Goal: Task Accomplishment & Management: Use online tool/utility

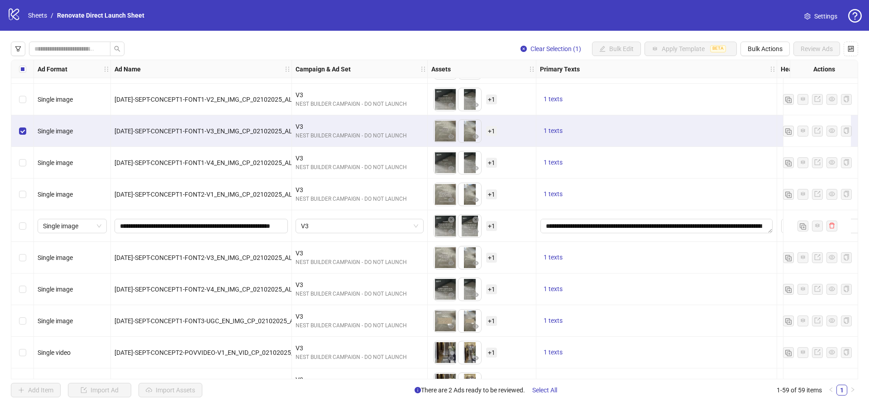
scroll to position [1104, 0]
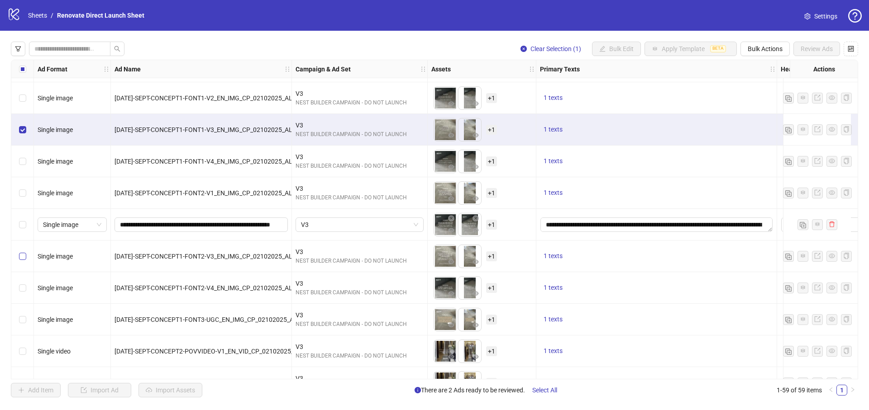
click at [25, 261] on label "Select row 41" at bounding box center [22, 257] width 7 height 10
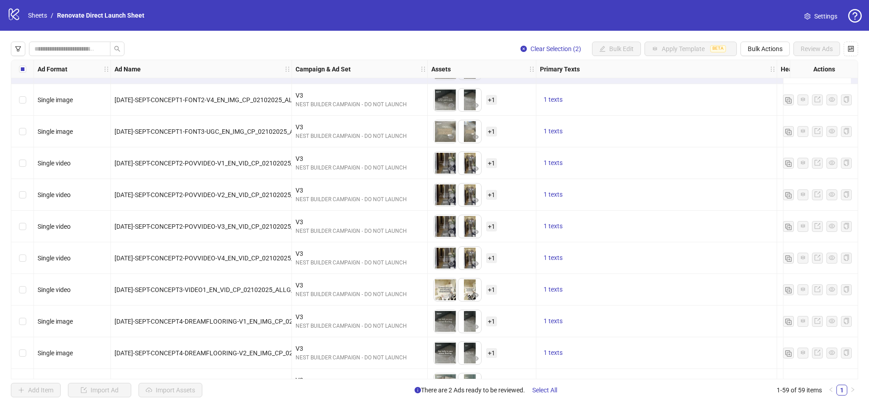
scroll to position [1299, 0]
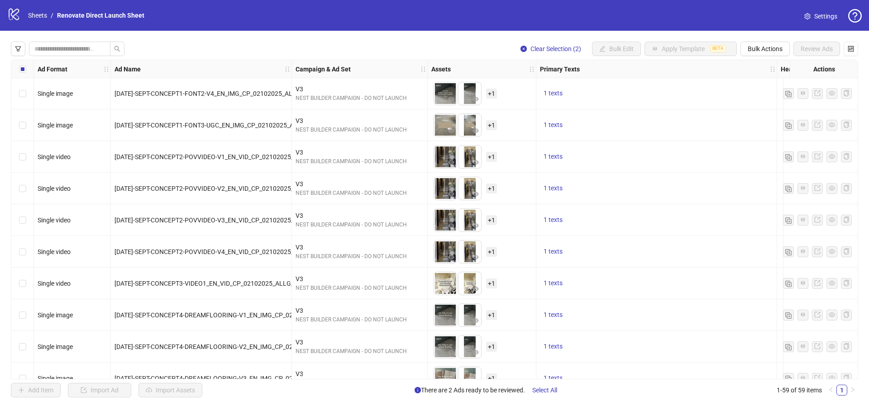
click at [29, 317] on div "Select row 49" at bounding box center [22, 315] width 23 height 32
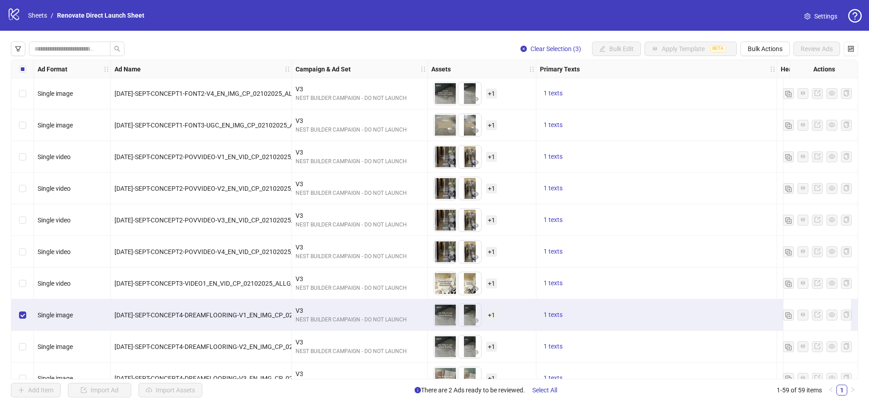
scroll to position [1353, 0]
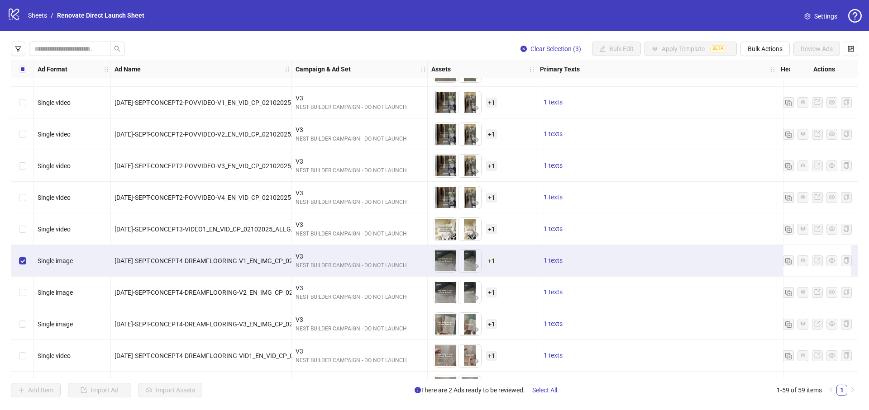
click at [22, 298] on div "Select row 50" at bounding box center [22, 293] width 23 height 32
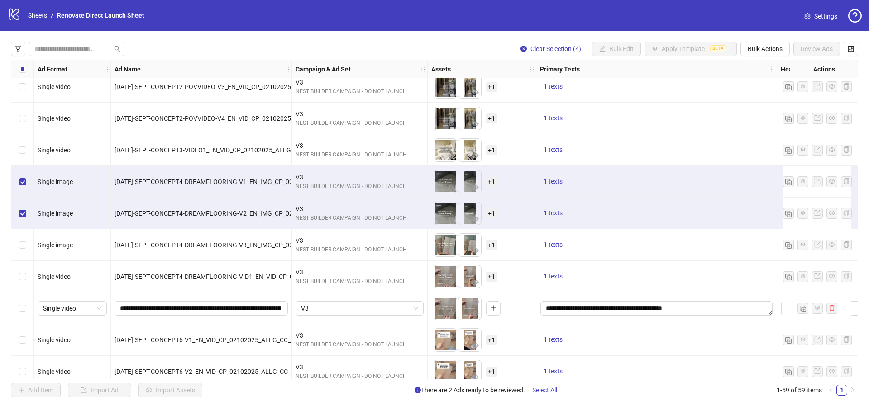
scroll to position [1435, 0]
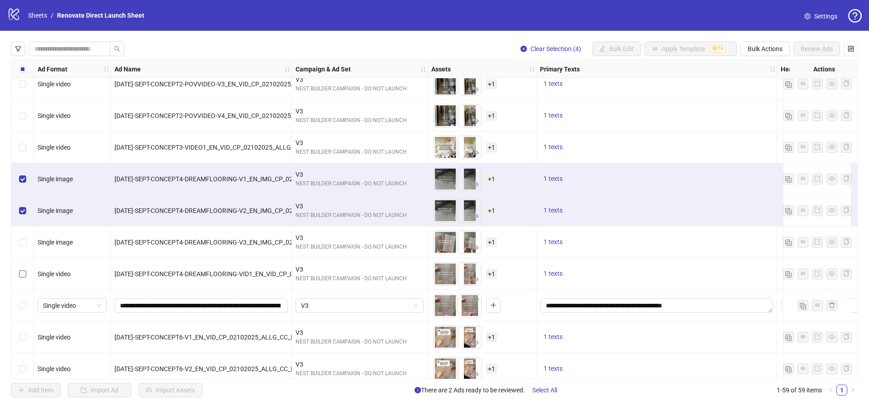
click at [24, 278] on label "Select row 52" at bounding box center [22, 274] width 7 height 10
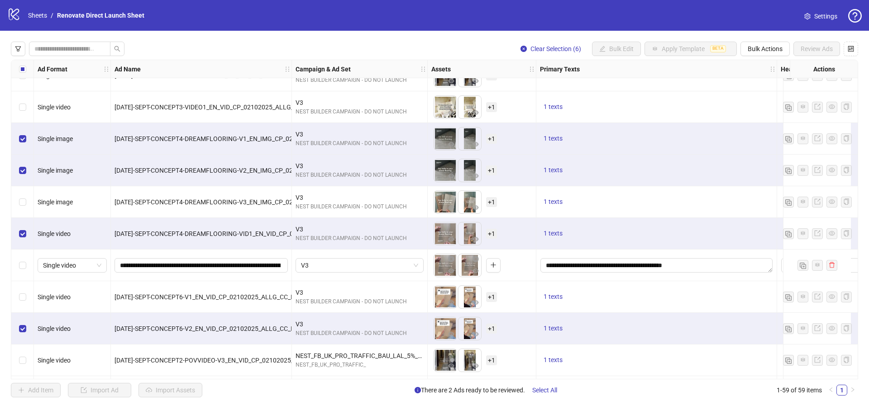
scroll to position [1443, 0]
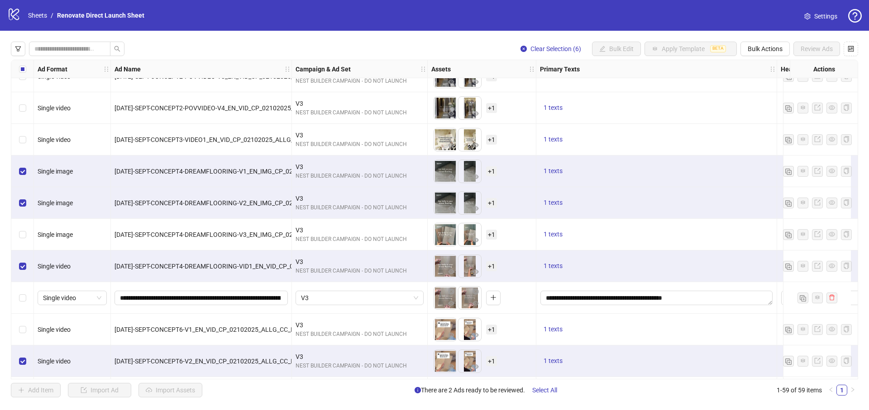
click at [27, 109] on div "Select row 47" at bounding box center [22, 108] width 23 height 32
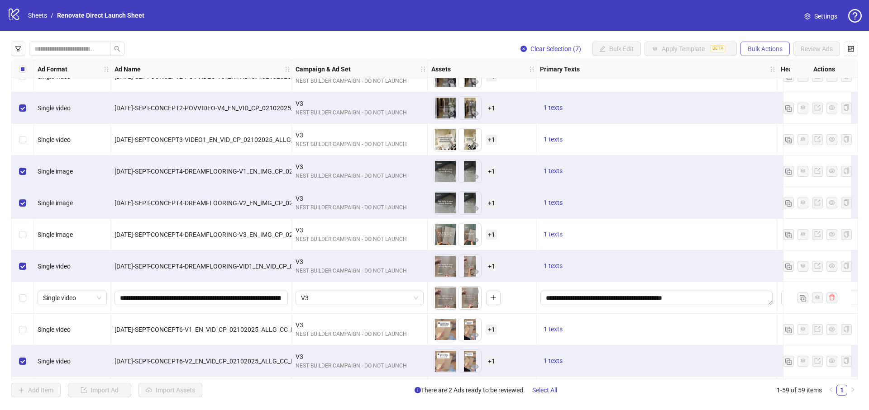
click at [748, 47] on span "Bulk Actions" at bounding box center [764, 48] width 35 height 7
click at [765, 95] on span "Duplicate with assets" at bounding box center [777, 96] width 62 height 10
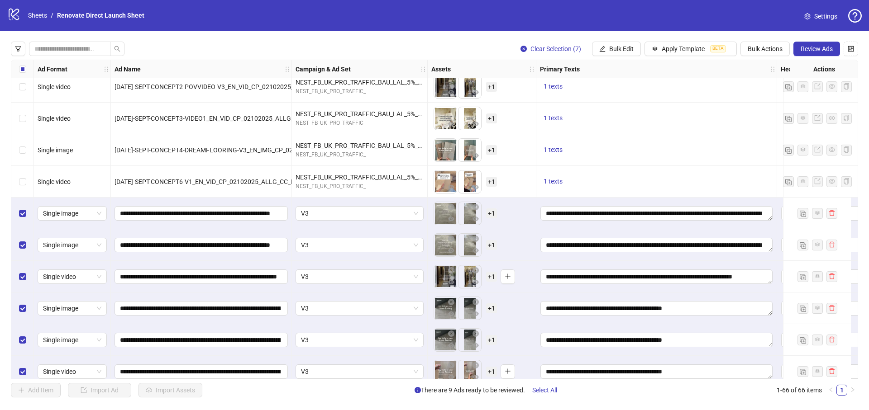
scroll to position [1793, 0]
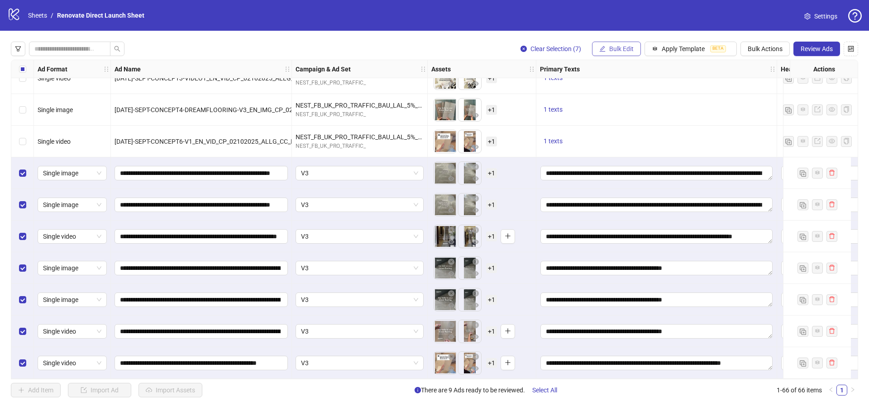
click at [613, 48] on span "Bulk Edit" at bounding box center [621, 48] width 24 height 7
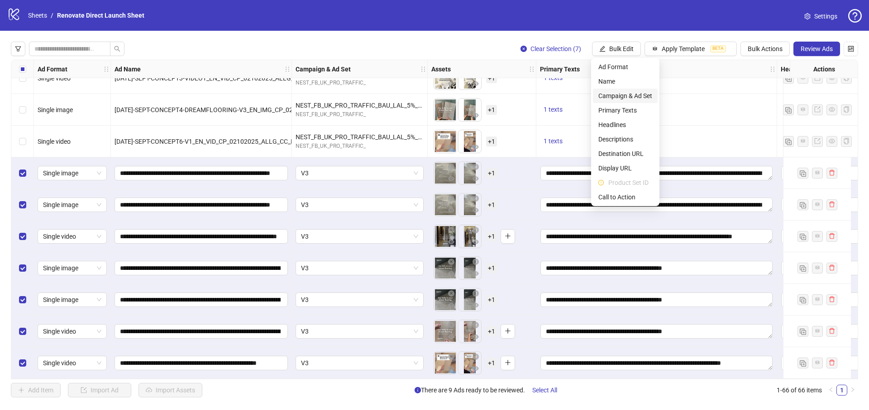
click at [625, 95] on span "Campaign & Ad Set" at bounding box center [625, 96] width 54 height 10
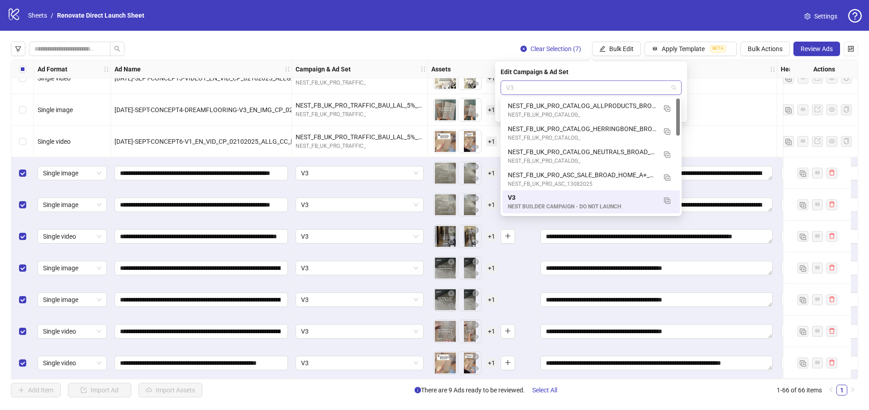
click at [552, 83] on span "V3" at bounding box center [591, 88] width 170 height 14
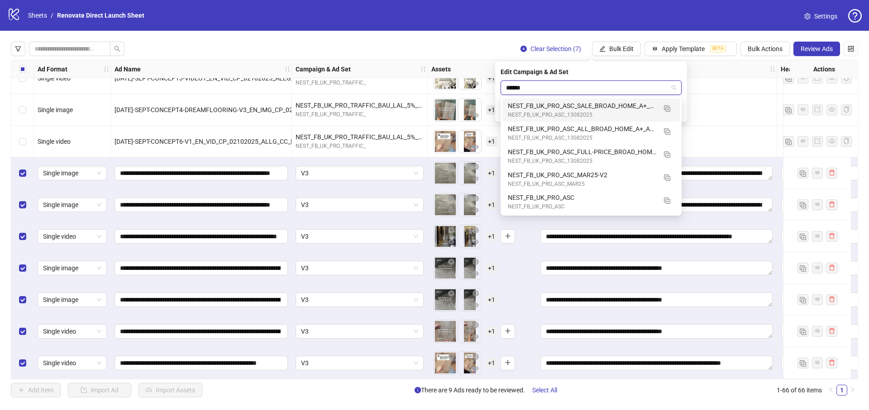
type input "*******"
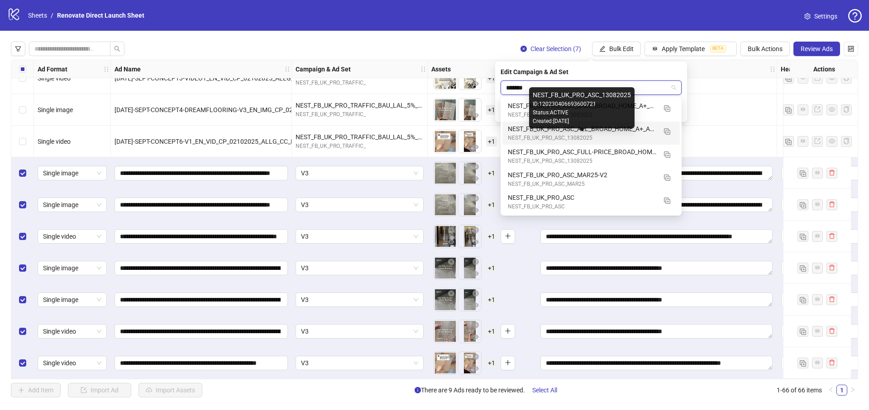
click at [584, 138] on div "NEST_FB_UK_PRO_ASC_13082025" at bounding box center [582, 138] width 148 height 9
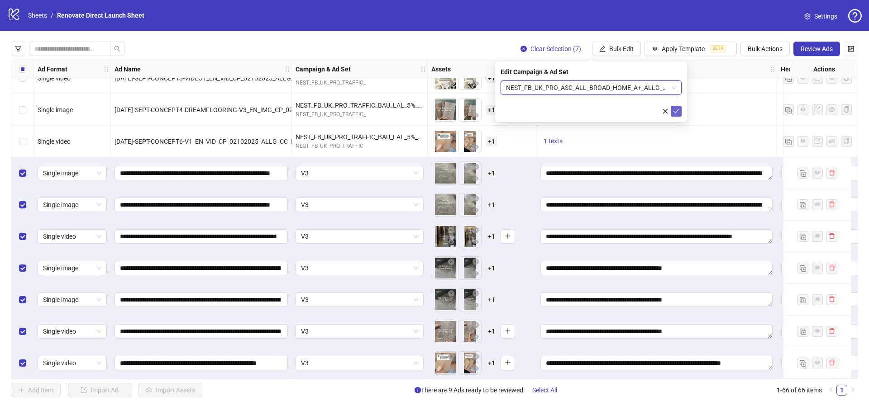
click at [674, 112] on icon "check" at bounding box center [676, 111] width 6 height 6
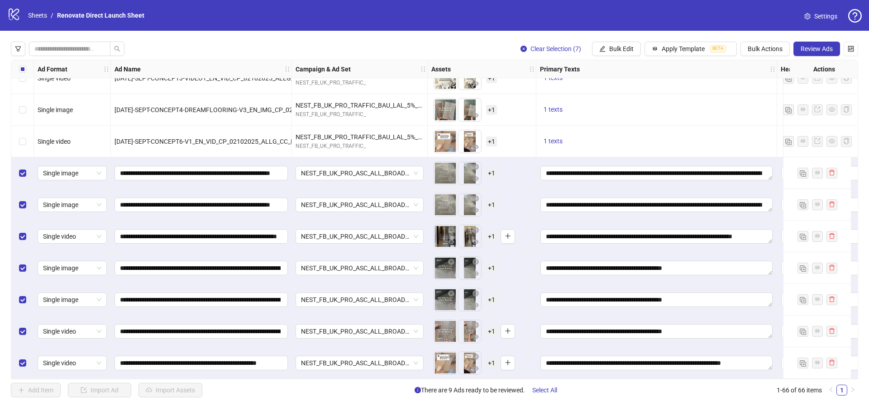
drag, startPoint x: 821, startPoint y: 51, endPoint x: 819, endPoint y: 57, distance: 5.6
click at [821, 51] on span "Review Ads" at bounding box center [816, 48] width 32 height 7
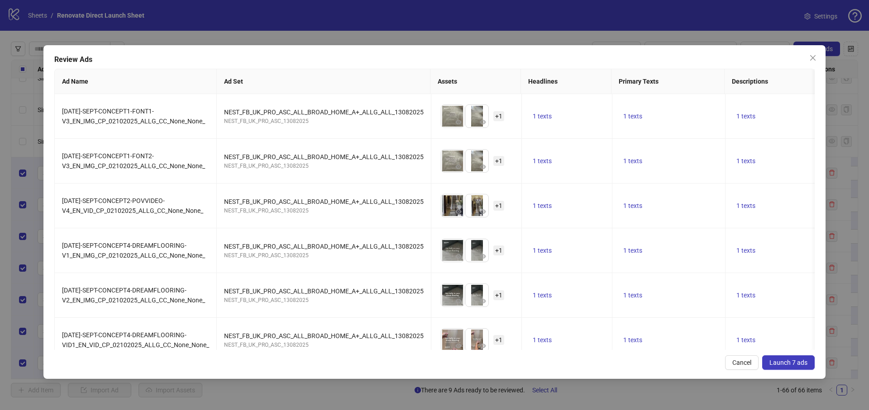
click at [791, 363] on span "Launch 7 ads" at bounding box center [788, 362] width 38 height 7
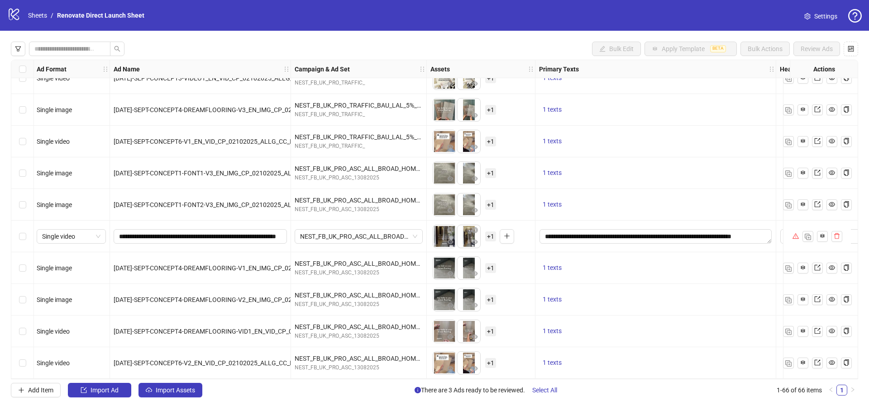
scroll to position [1793, 4]
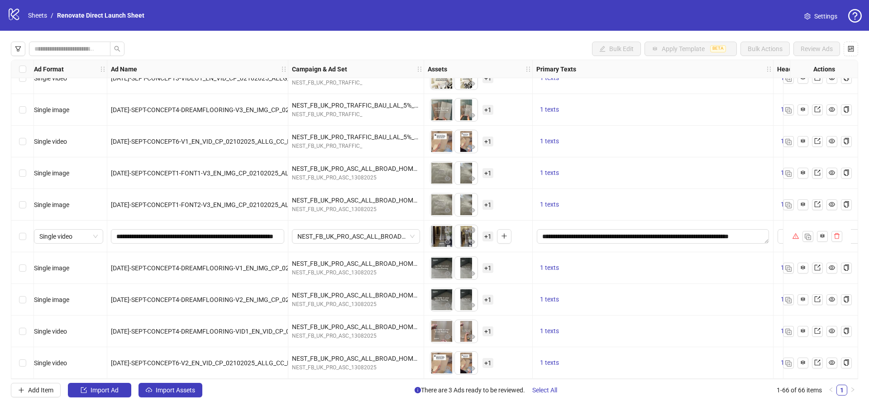
click at [797, 233] on icon "warning" at bounding box center [795, 236] width 6 height 6
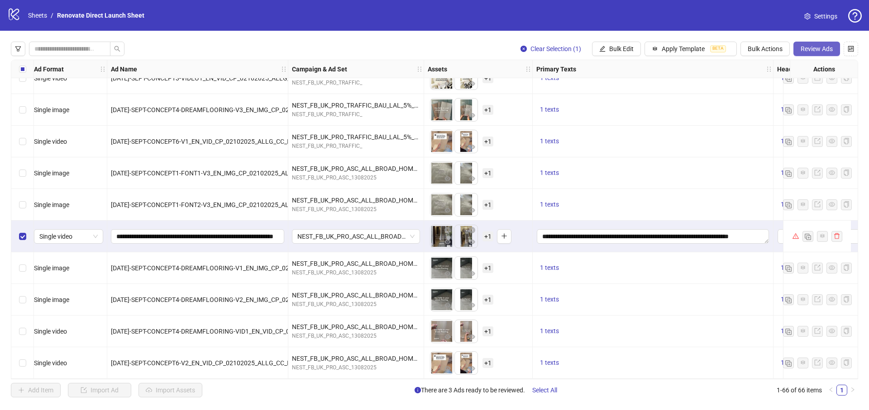
click at [803, 50] on span "Review Ads" at bounding box center [816, 48] width 32 height 7
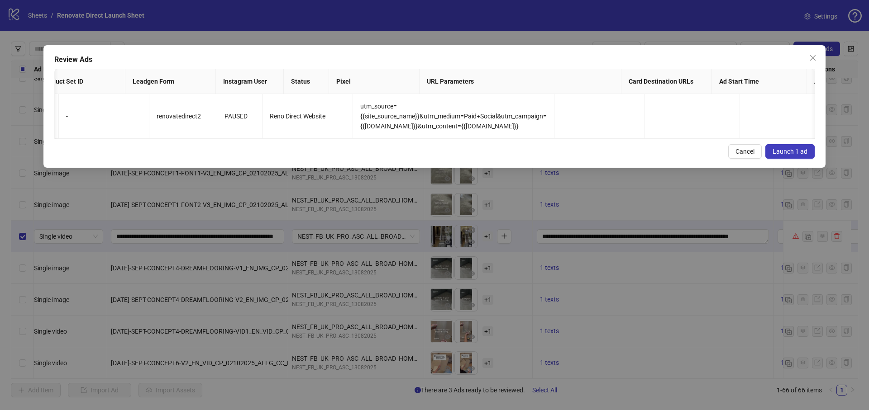
scroll to position [0, 0]
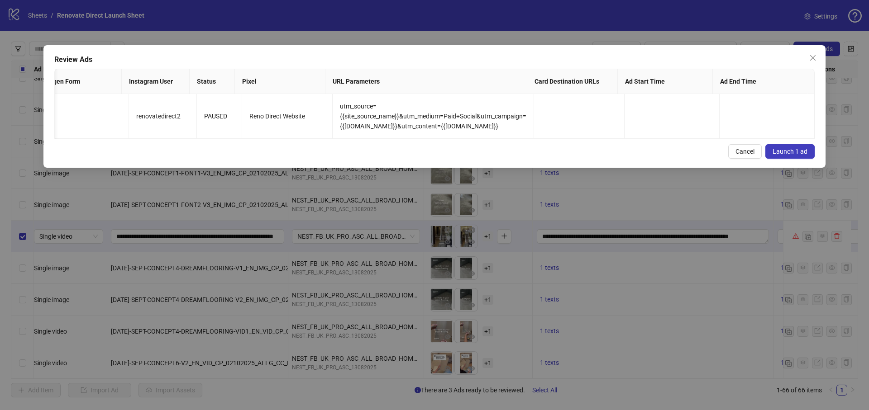
click at [804, 155] on span "Launch 1 ad" at bounding box center [789, 151] width 35 height 7
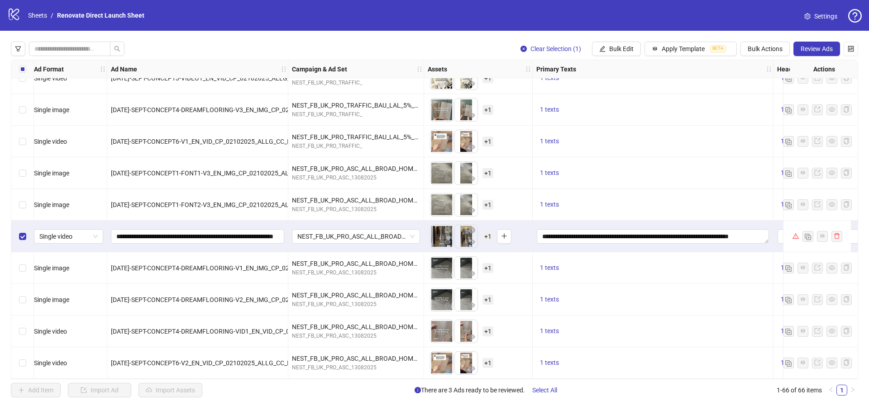
click at [490, 233] on span "+ 1" at bounding box center [487, 237] width 11 height 10
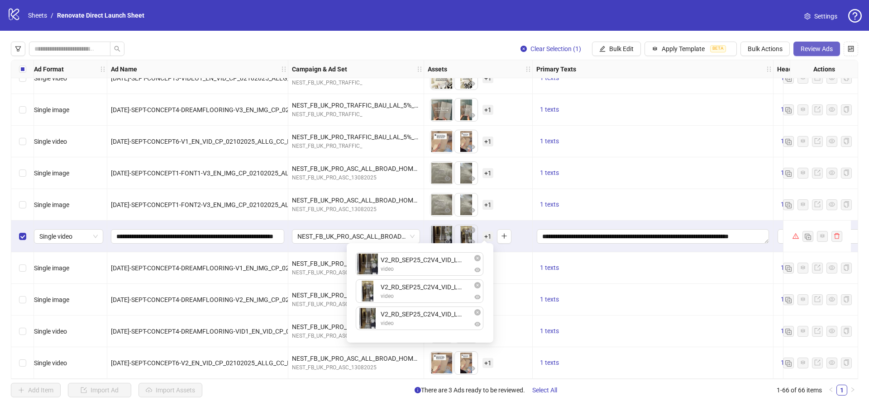
click at [806, 52] on span "Review Ads" at bounding box center [816, 48] width 32 height 7
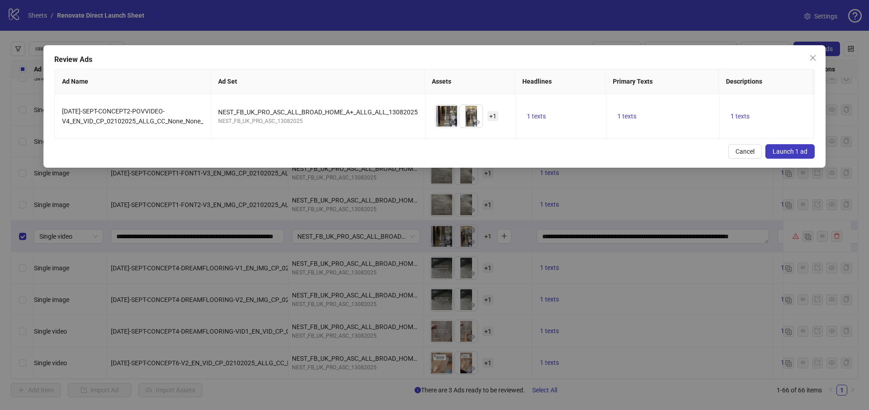
click at [796, 155] on span "Launch 1 ad" at bounding box center [789, 151] width 35 height 7
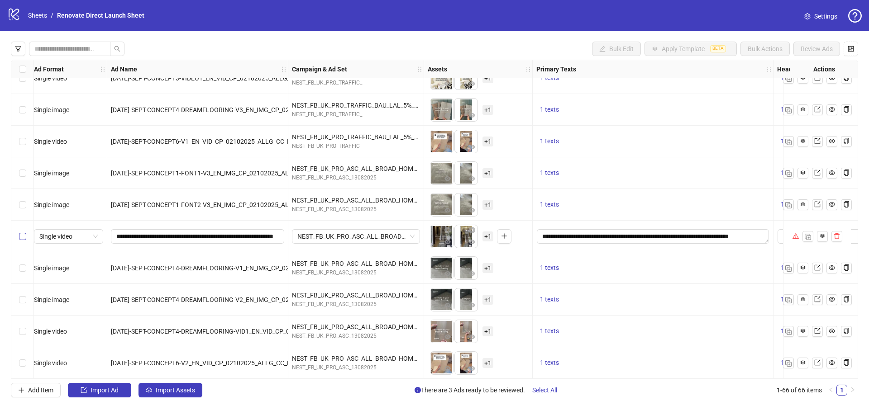
click at [21, 236] on label "Select row 62" at bounding box center [22, 237] width 7 height 10
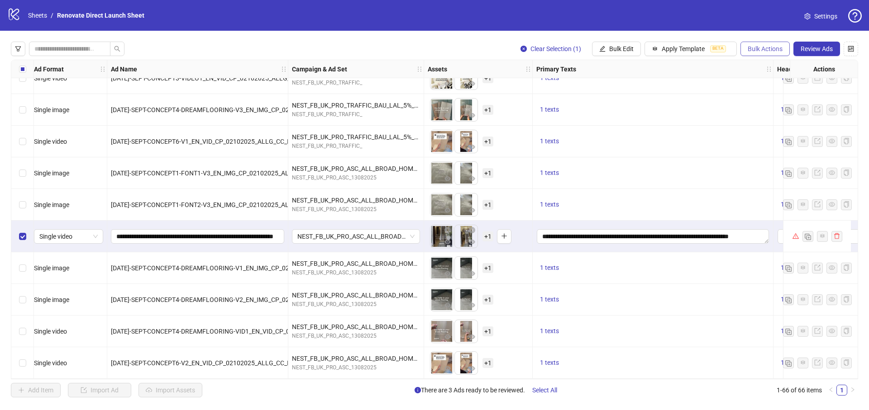
click at [759, 52] on span "Bulk Actions" at bounding box center [764, 48] width 35 height 7
click at [763, 69] on span "Delete" at bounding box center [777, 67] width 62 height 10
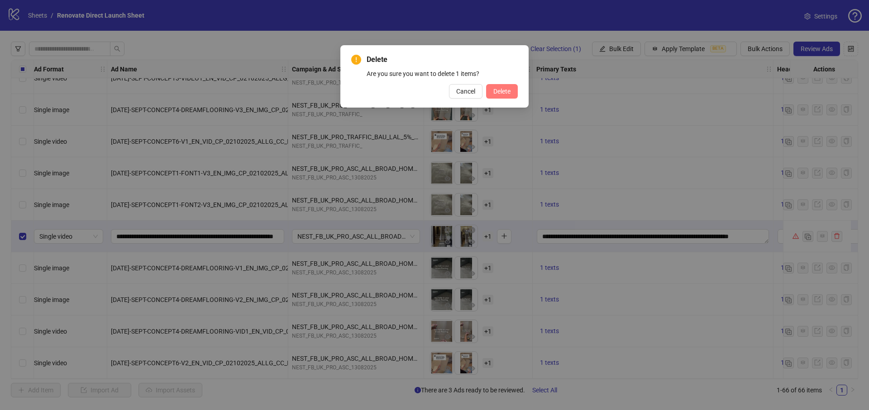
click at [504, 95] on button "Delete" at bounding box center [502, 91] width 32 height 14
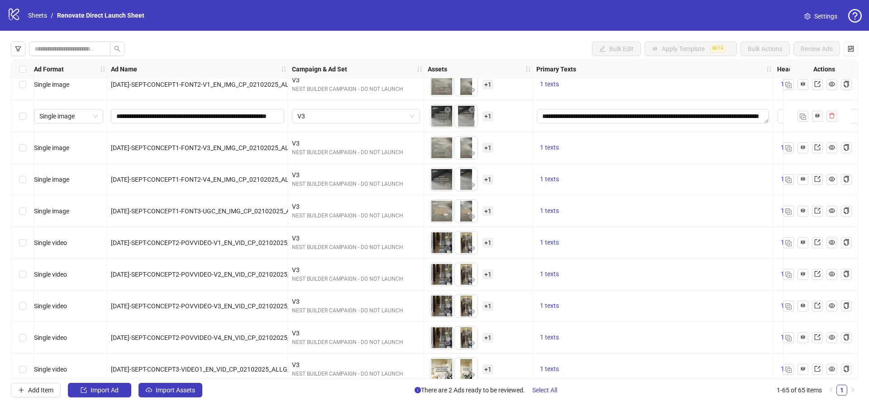
scroll to position [1215, 4]
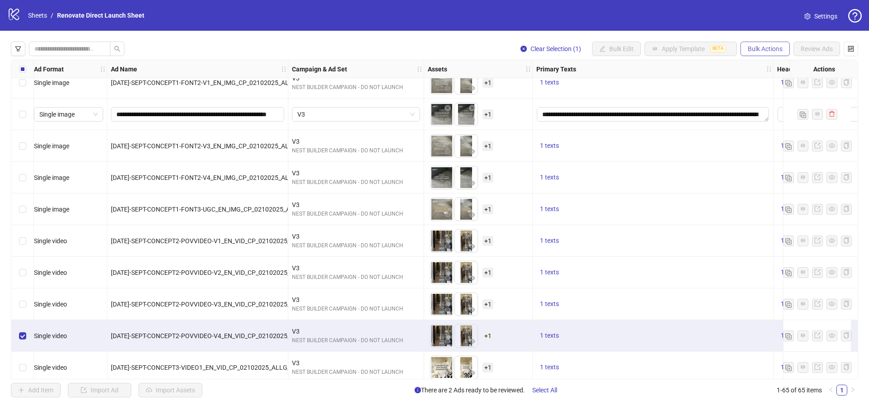
click at [757, 51] on span "Bulk Actions" at bounding box center [764, 48] width 35 height 7
click at [759, 90] on li "Duplicate with assets" at bounding box center [777, 96] width 73 height 14
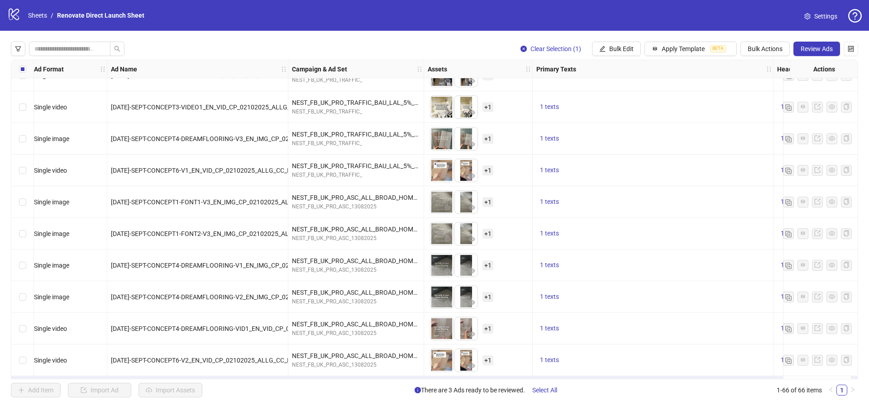
scroll to position [1793, 4]
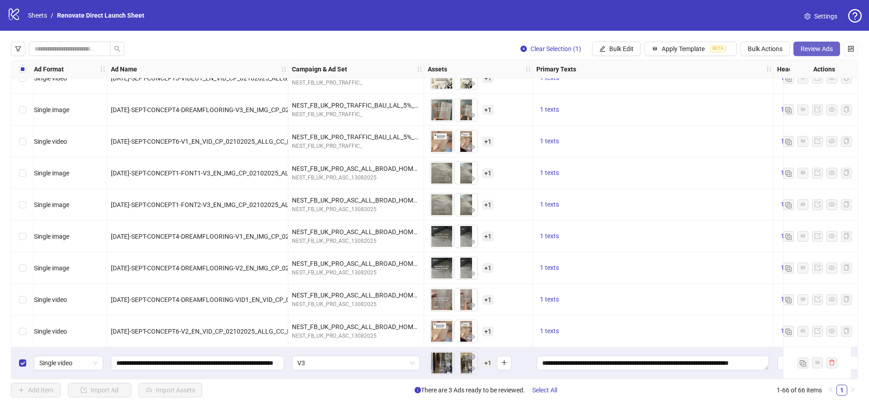
click at [836, 47] on button "Review Ads" at bounding box center [816, 49] width 47 height 14
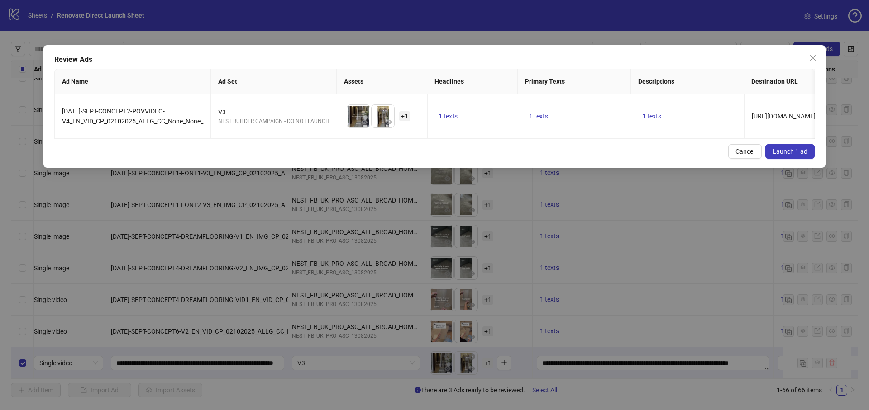
click at [793, 155] on span "Launch 1 ad" at bounding box center [789, 151] width 35 height 7
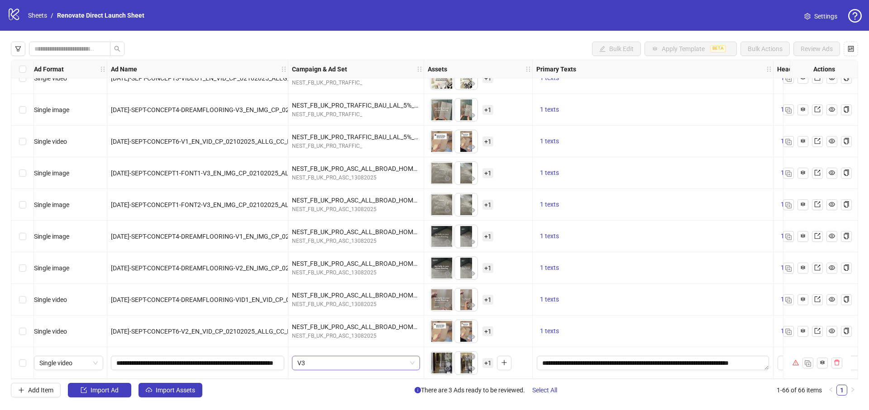
click at [405, 356] on span "V3" at bounding box center [355, 363] width 117 height 14
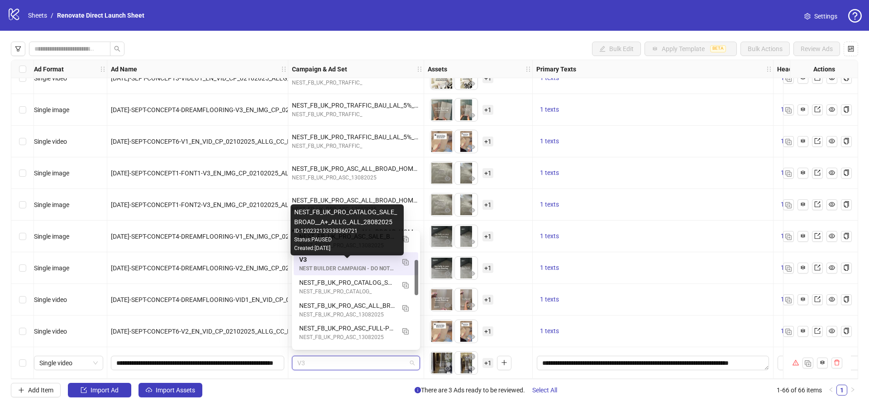
scroll to position [127, 0]
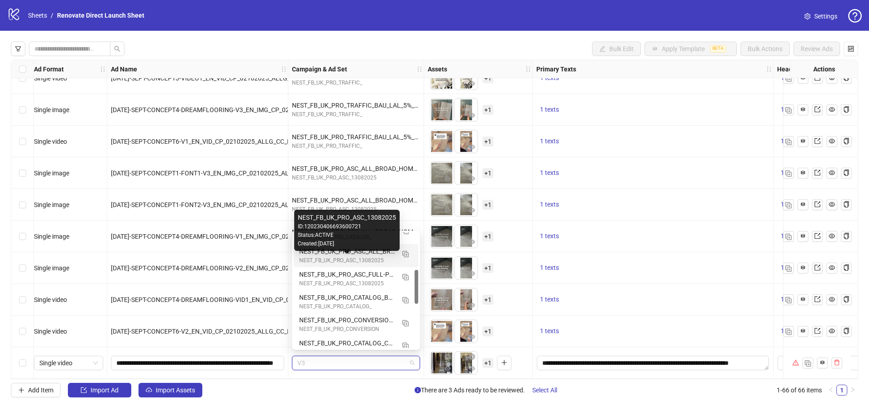
click at [383, 256] on div "NEST_FB_UK_PRO_ASC_13082025" at bounding box center [346, 260] width 95 height 9
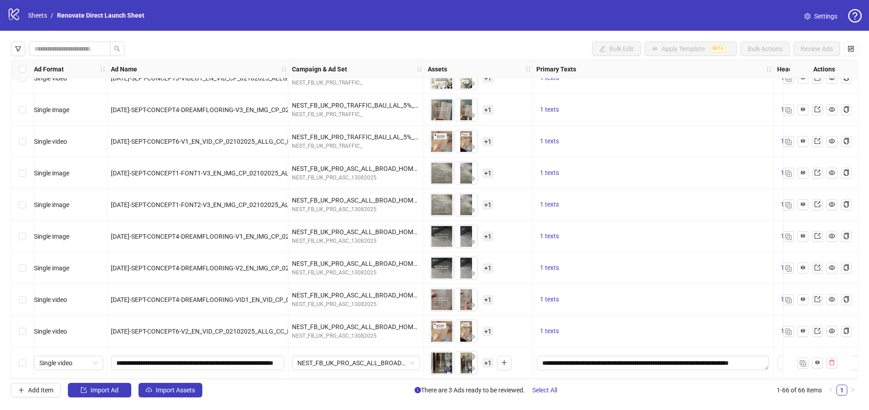
click at [388, 373] on div "NEST_FB_UK_PRO_ASC_ALL_BROAD_HOME_A+_ALLG_ALL_13082025" at bounding box center [356, 363] width 136 height 32
click at [26, 365] on div "Select row 66" at bounding box center [22, 363] width 23 height 32
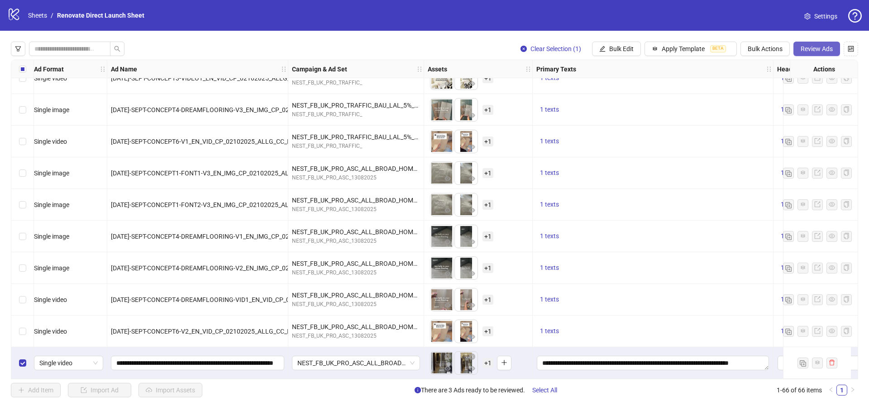
click at [825, 48] on span "Review Ads" at bounding box center [816, 48] width 32 height 7
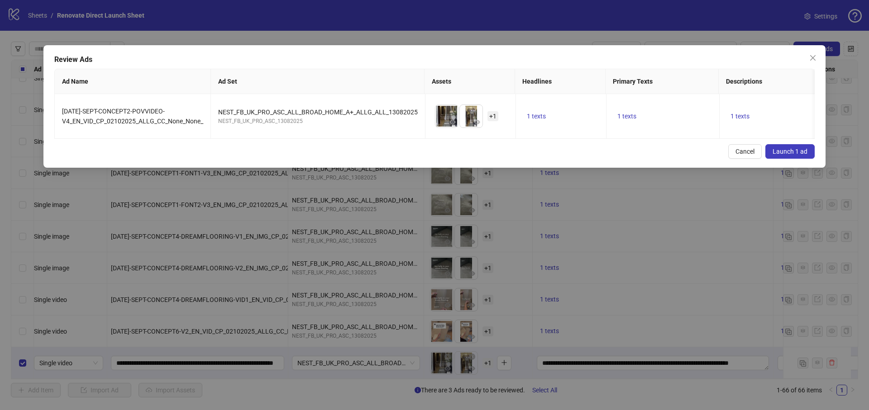
click at [804, 152] on button "Launch 1 ad" at bounding box center [789, 151] width 49 height 14
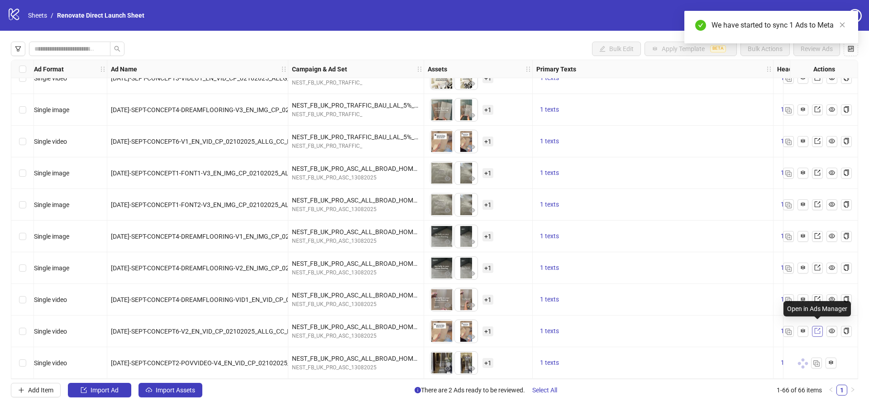
click at [819, 328] on icon "export" at bounding box center [817, 331] width 6 height 6
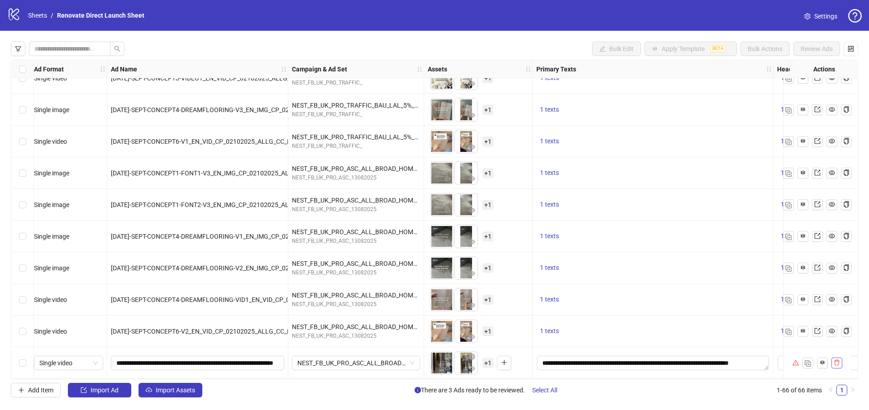
click at [836, 360] on icon "delete" at bounding box center [836, 363] width 6 height 6
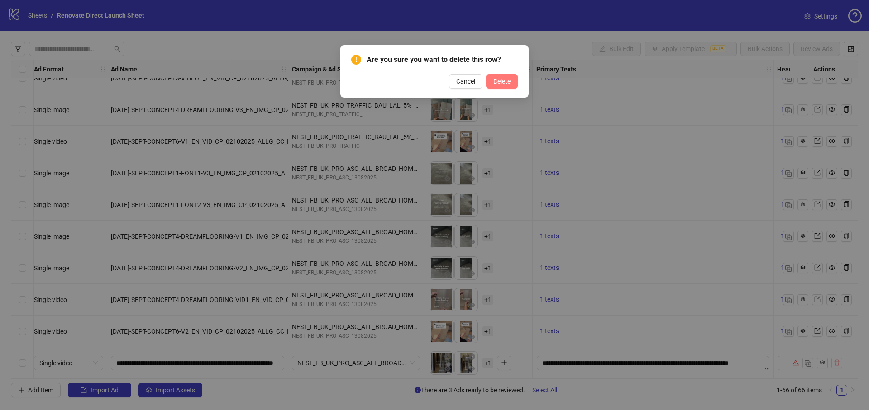
click at [510, 88] on button "Delete" at bounding box center [502, 81] width 32 height 14
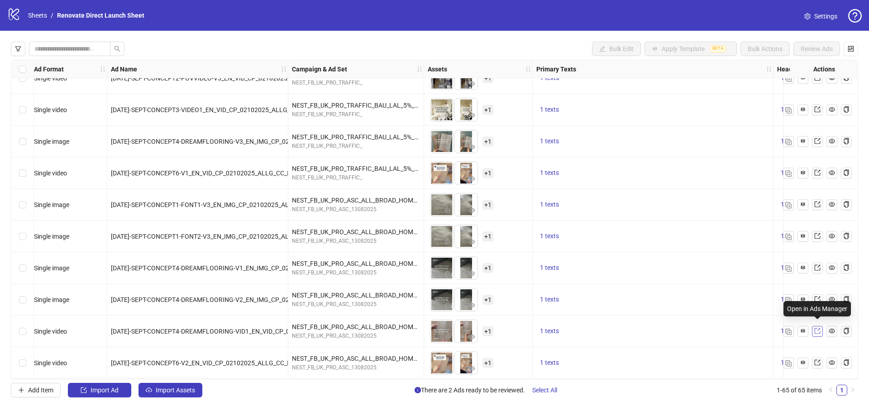
click at [821, 327] on link at bounding box center [817, 331] width 11 height 11
